Goal: Navigation & Orientation: Find specific page/section

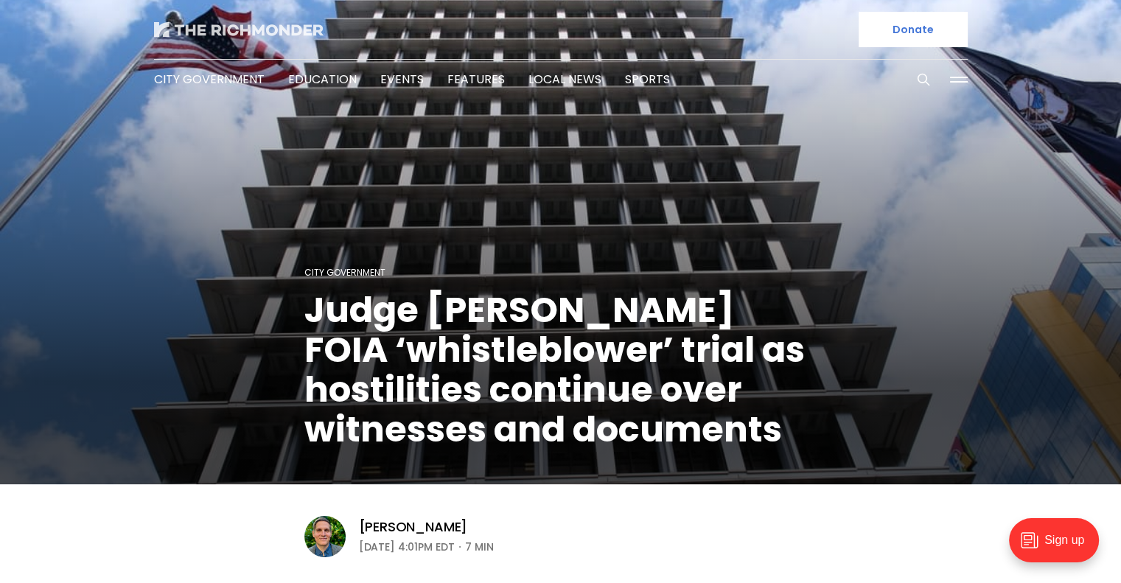
drag, startPoint x: 176, startPoint y: 17, endPoint x: 183, endPoint y: 26, distance: 11.5
click at [183, 26] on div at bounding box center [351, 29] width 395 height 59
click at [183, 26] on img at bounding box center [238, 29] width 169 height 15
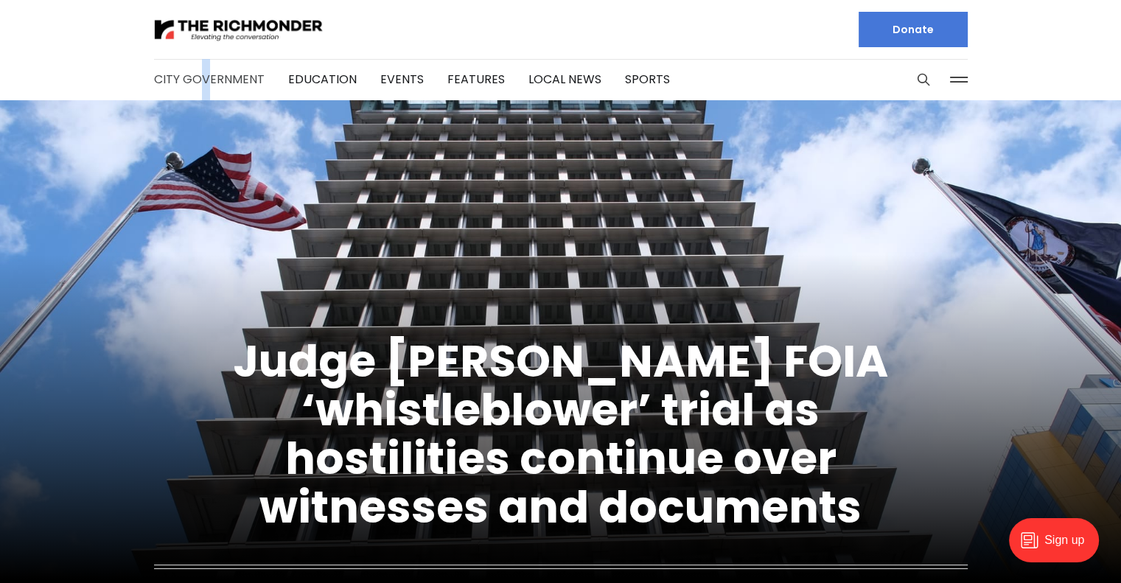
drag, startPoint x: 203, startPoint y: 70, endPoint x: 209, endPoint y: 84, distance: 15.2
click at [209, 84] on li "City Government" at bounding box center [209, 80] width 111 height 80
click at [209, 84] on link "City Government" at bounding box center [209, 79] width 111 height 17
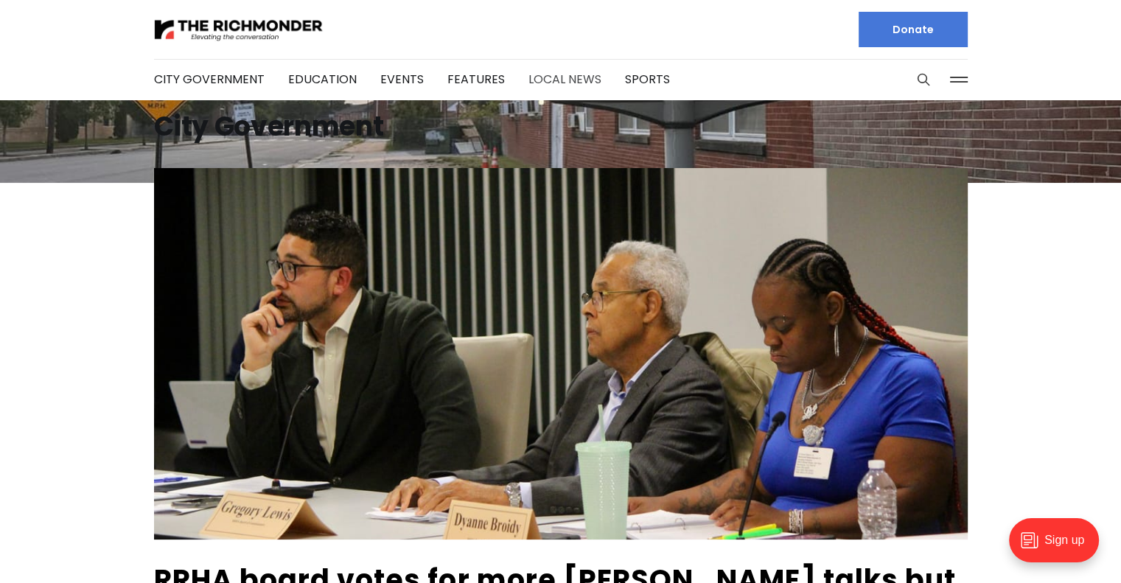
click at [553, 84] on link "Local News" at bounding box center [564, 79] width 73 height 17
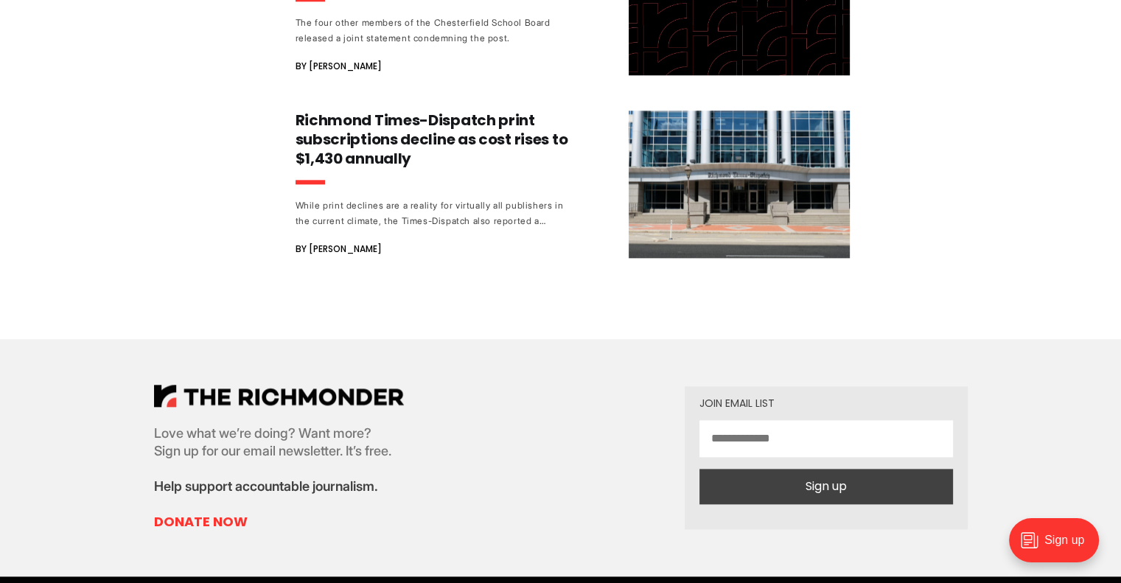
scroll to position [1651, 0]
